Goal: Information Seeking & Learning: Learn about a topic

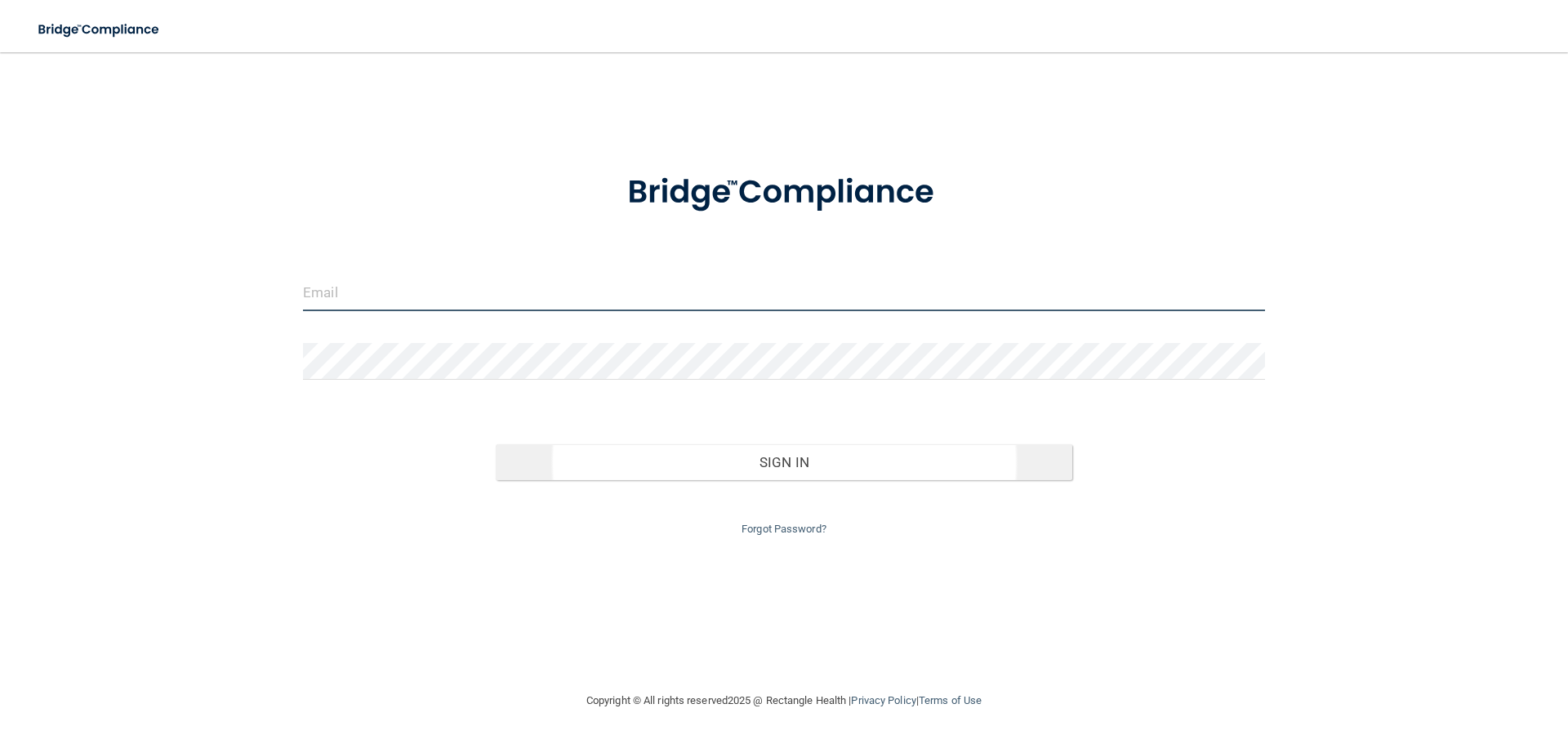
type input "[EMAIL_ADDRESS][DOMAIN_NAME]"
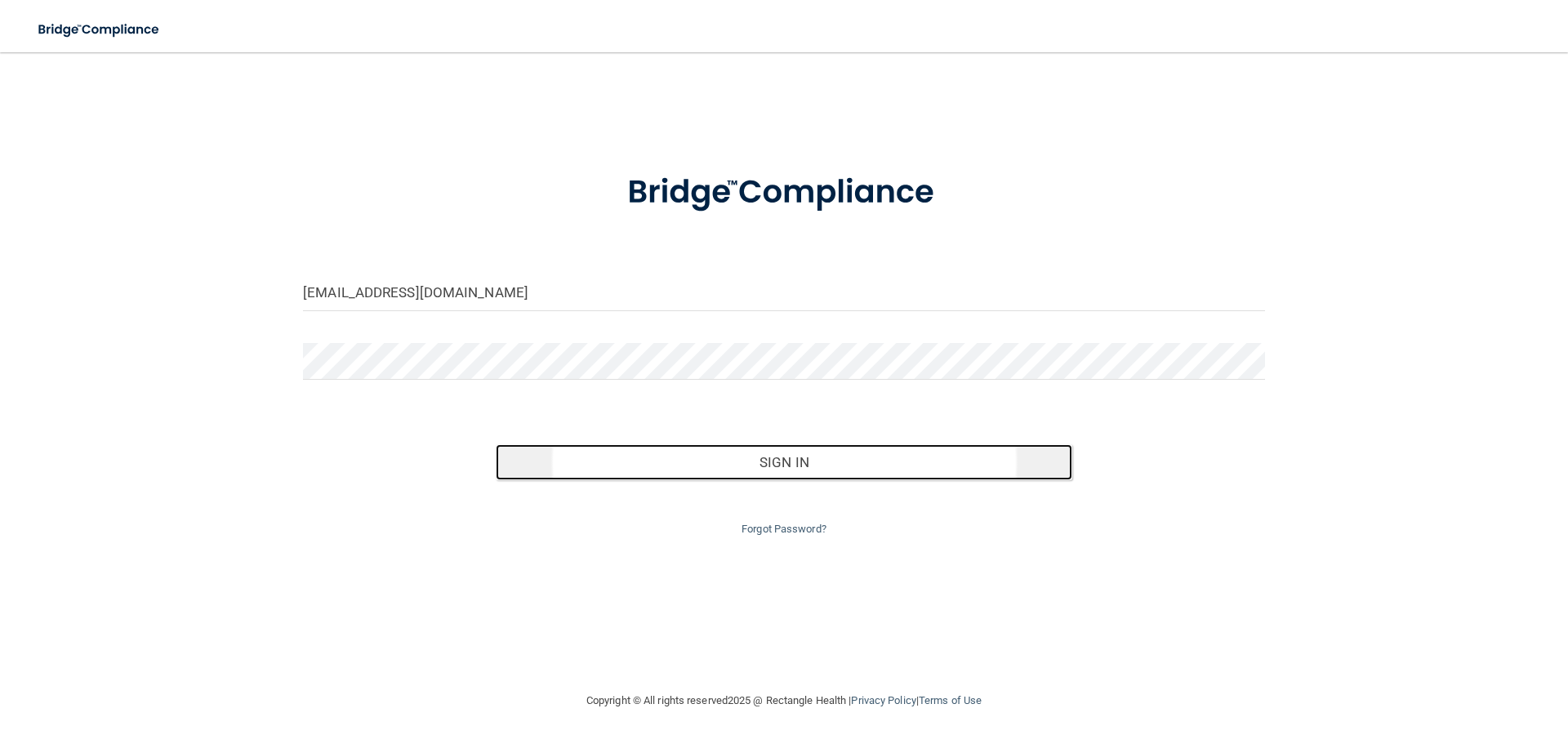
click at [791, 458] on button "Sign In" at bounding box center [784, 462] width 578 height 36
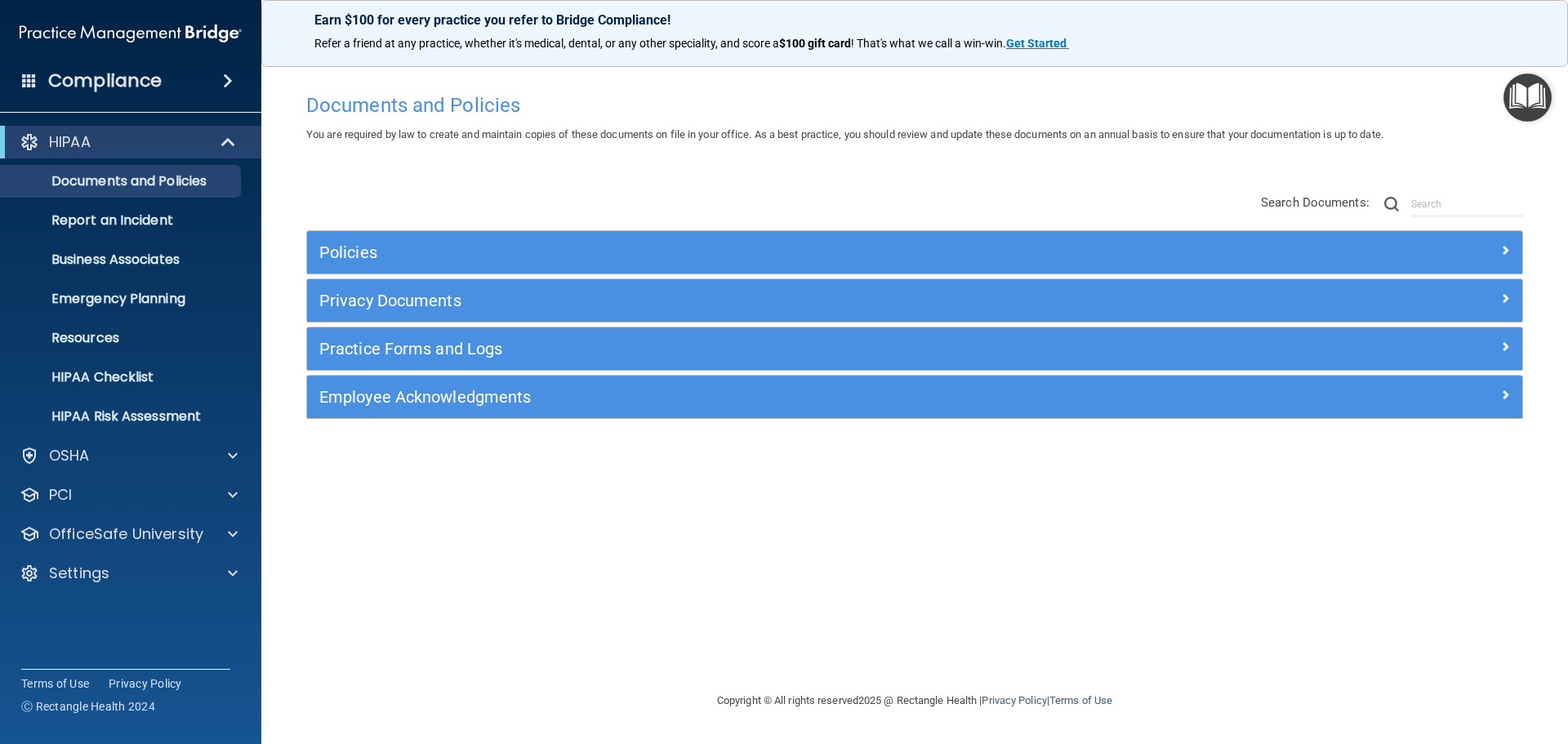
click at [1529, 93] on img "Open Resource Center" at bounding box center [1527, 97] width 48 height 48
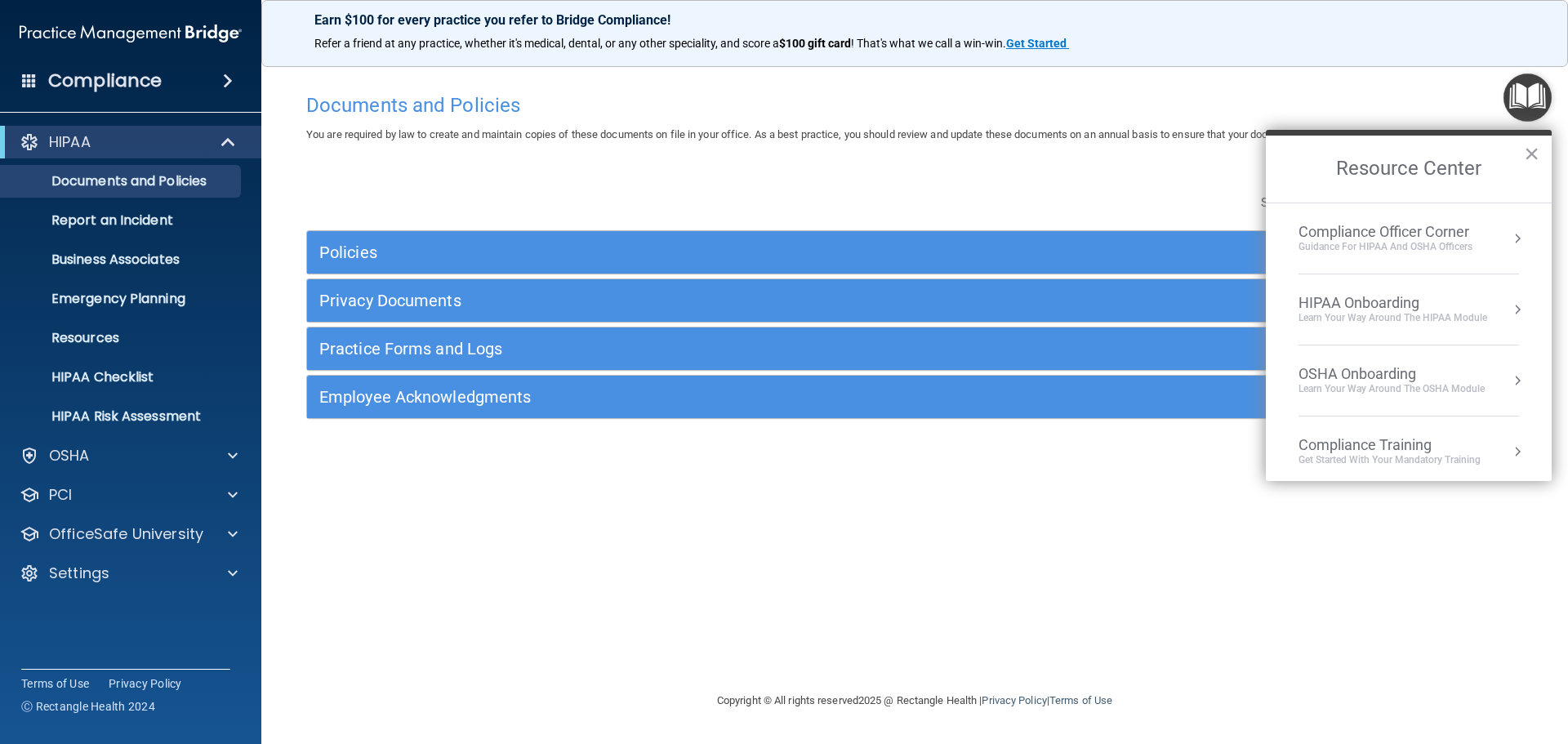
click at [1381, 77] on div "Documents and Policies You are required by law to create and maintain copies of…" at bounding box center [914, 371] width 1241 height 606
click at [156, 75] on h4 "Compliance" at bounding box center [104, 80] width 113 height 22
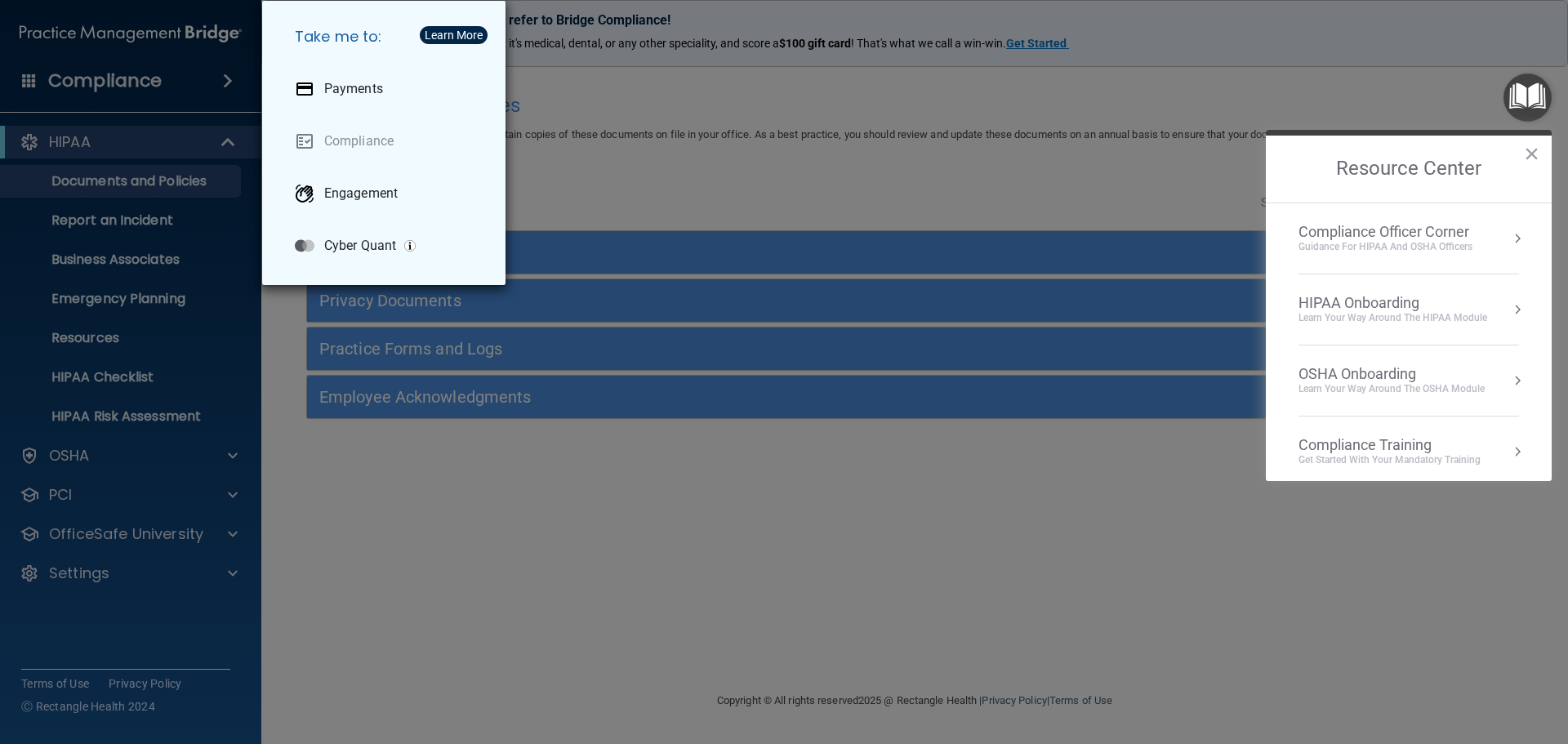
click at [591, 95] on div "Take me to: Payments Compliance Engagement Cyber Quant" at bounding box center [784, 372] width 1568 height 744
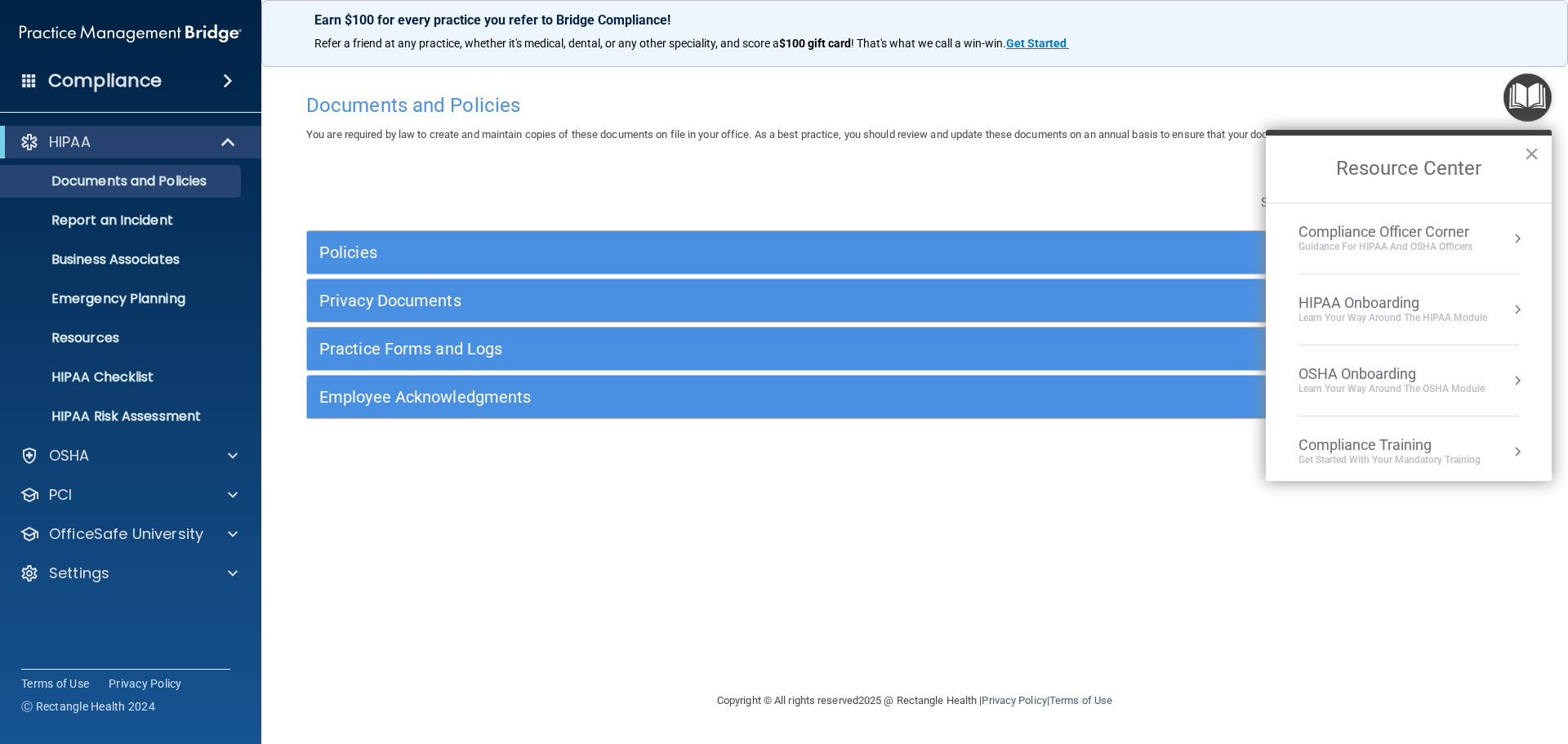
click at [1345, 227] on div "Compliance Officer Corner" at bounding box center [1386, 231] width 174 height 18
